Goal: Task Accomplishment & Management: Complete application form

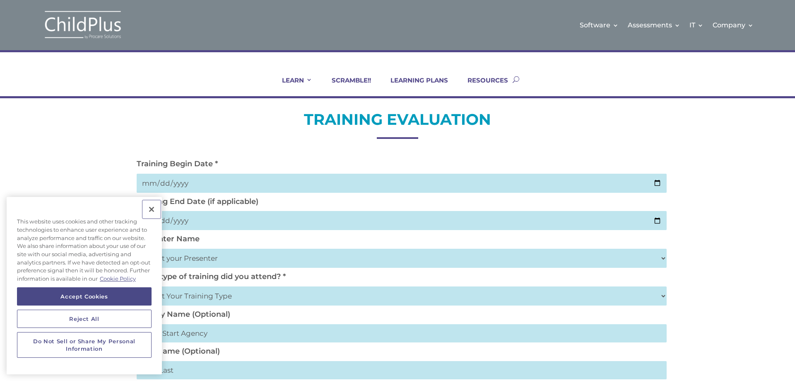
click at [154, 208] on button "Close" at bounding box center [151, 209] width 18 height 18
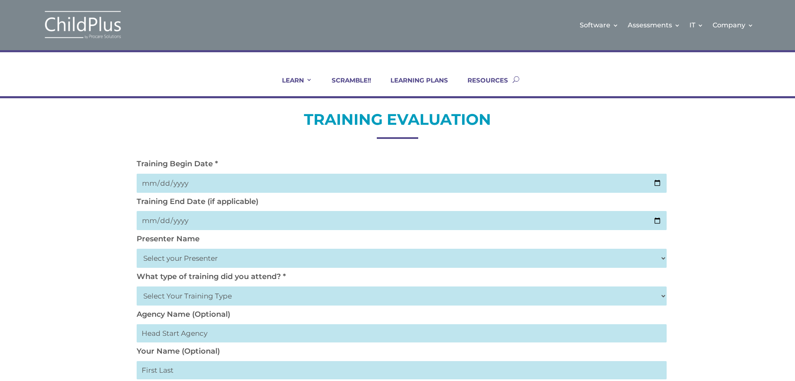
click at [450, 183] on input "date" at bounding box center [402, 183] width 530 height 19
click at [659, 184] on input "date" at bounding box center [402, 183] width 530 height 19
type input "[DATE]"
click at [658, 219] on input "date" at bounding box center [402, 220] width 530 height 19
type input "[DATE]"
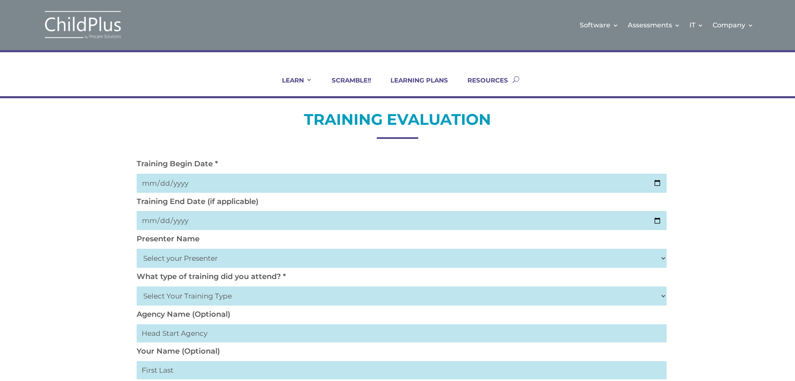
click at [171, 259] on select "Select your Presenter [PERSON_NAME] [PERSON_NAME] [PERSON_NAME] [PERSON_NAME] […" at bounding box center [402, 258] width 530 height 19
select select "[PERSON_NAME]"
click at [137, 249] on select "Select your Presenter [PERSON_NAME] [PERSON_NAME] [PERSON_NAME] [PERSON_NAME] […" at bounding box center [402, 258] width 530 height 19
click at [181, 294] on select "Select Your Training Type On-site (at your agency) Virtual Visit Live Group Web…" at bounding box center [402, 295] width 530 height 19
select select "Virtual Visit"
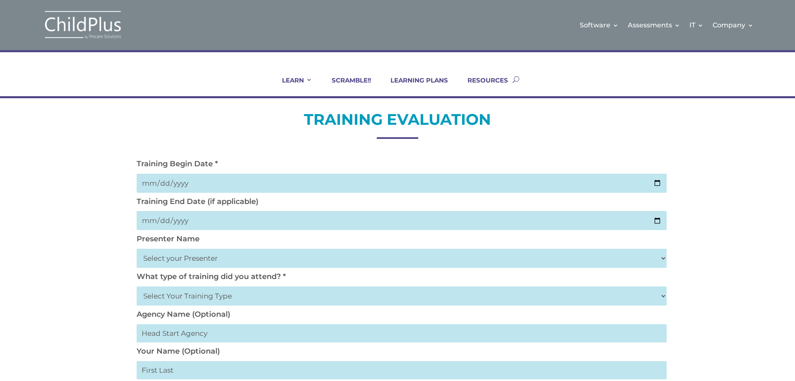
click at [137, 286] on select "Select Your Training Type On-site (at your agency) Virtual Visit Live Group Web…" at bounding box center [402, 295] width 530 height 19
click at [207, 335] on input "text" at bounding box center [402, 333] width 530 height 18
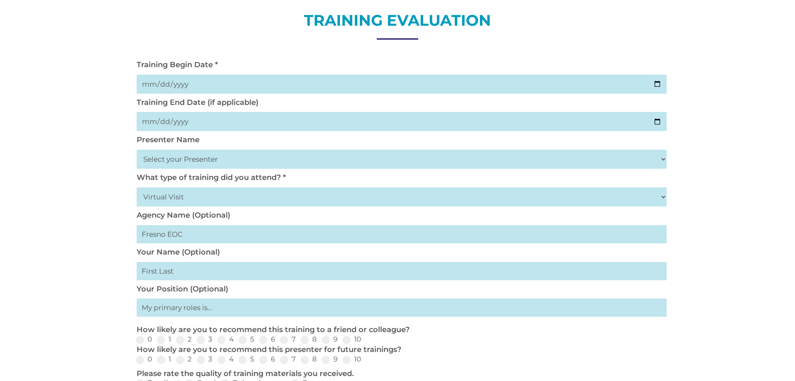
scroll to position [133, 0]
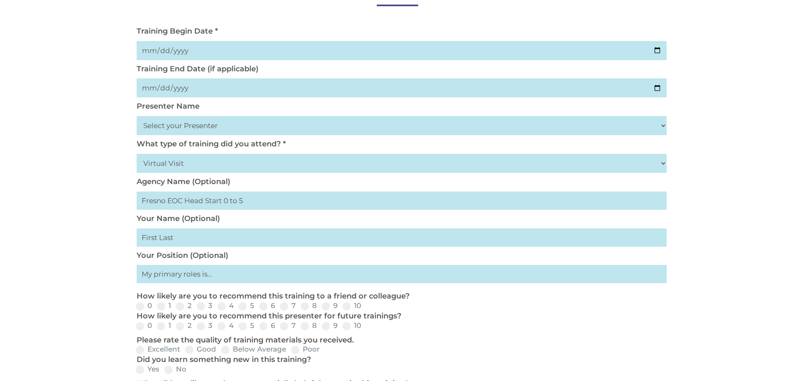
type input "Fresno EOC Head Start 0 to 5"
click at [201, 273] on input "text" at bounding box center [402, 274] width 530 height 18
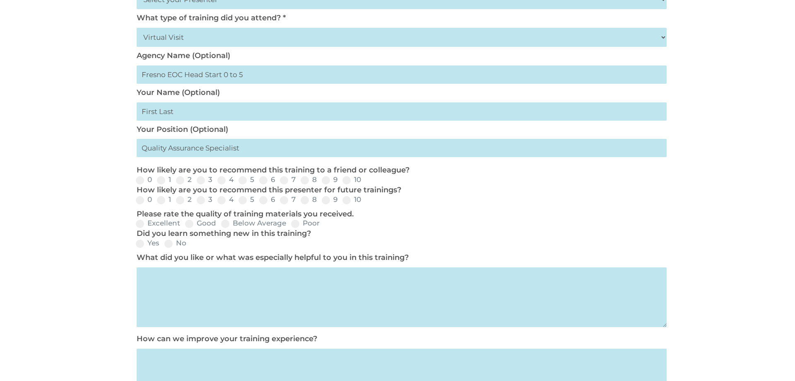
scroll to position [265, 0]
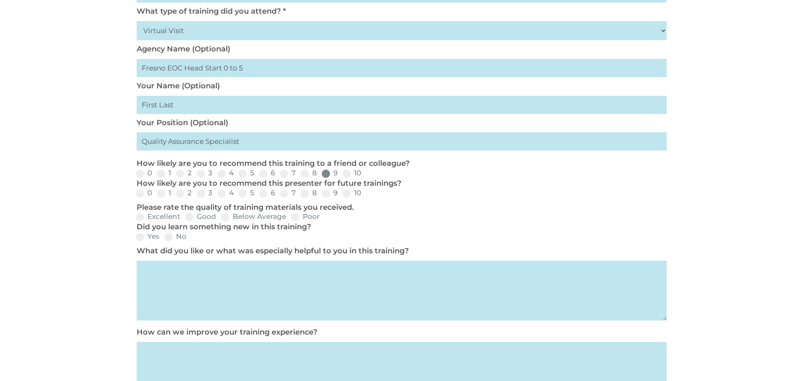
type input "Quality Assurance Specialist"
click at [325, 170] on span at bounding box center [326, 173] width 8 height 8
click at [342, 174] on input "9" at bounding box center [344, 176] width 5 height 5
radio input "true"
click at [326, 192] on span at bounding box center [326, 193] width 8 height 8
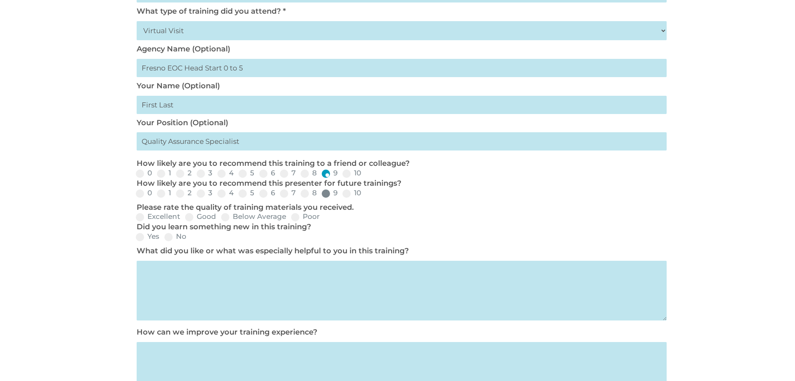
click at [342, 193] on input "9" at bounding box center [344, 195] width 5 height 5
radio input "true"
click at [142, 215] on span at bounding box center [140, 217] width 8 height 8
click at [184, 217] on input "Excellent" at bounding box center [186, 219] width 5 height 5
radio input "true"
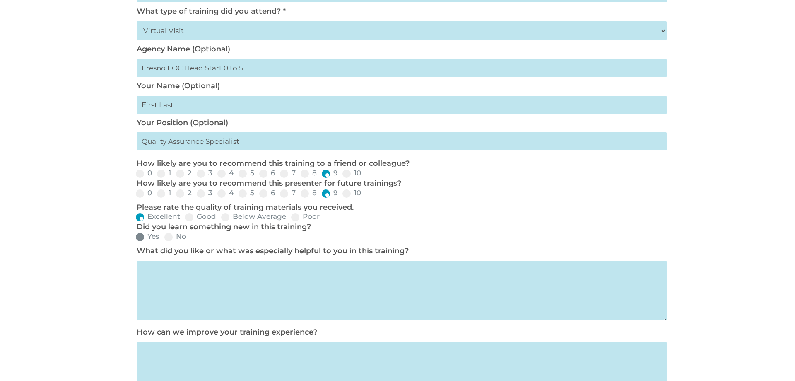
click at [140, 234] on span at bounding box center [140, 237] width 8 height 8
click at [164, 237] on input "Yes" at bounding box center [166, 239] width 5 height 5
radio input "true"
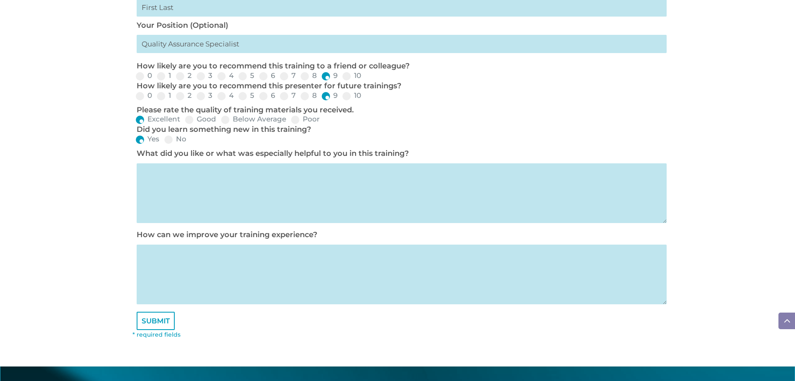
scroll to position [364, 0]
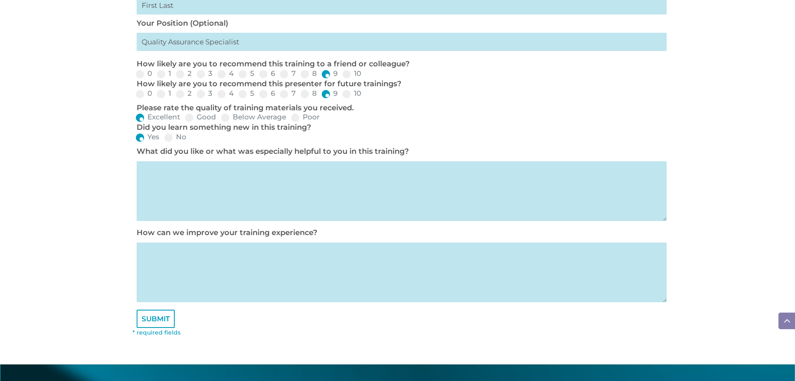
click at [166, 262] on textarea at bounding box center [402, 272] width 530 height 60
type textarea "I"
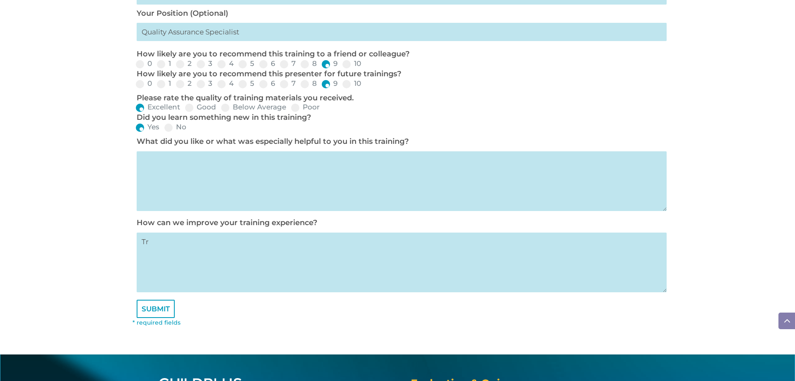
scroll to position [376, 0]
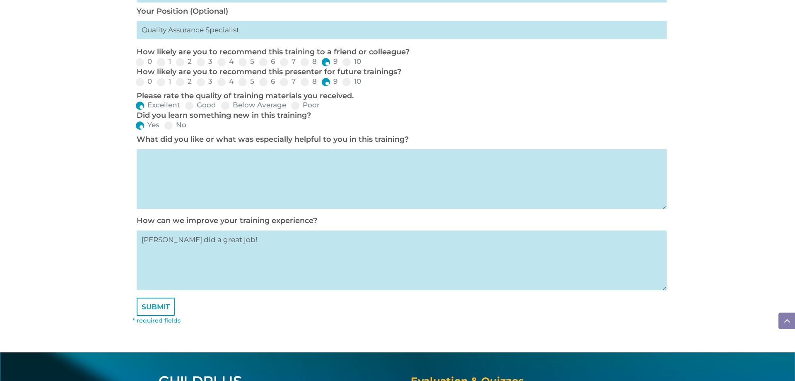
type textarea "[PERSON_NAME] did a great job!"
click at [164, 164] on textarea at bounding box center [402, 179] width 530 height 60
click at [219, 158] on textarea "I really like this DRDP. I think the Educators will love it too." at bounding box center [402, 179] width 530 height 60
type textarea "I really like this DRDP. I think the Educators will love it too."
click at [155, 307] on input "SUBMIT" at bounding box center [156, 306] width 38 height 18
